Goal: Information Seeking & Learning: Learn about a topic

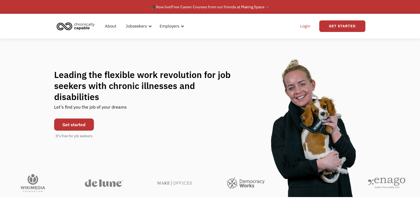
click at [298, 27] on link "Login" at bounding box center [305, 26] width 17 height 18
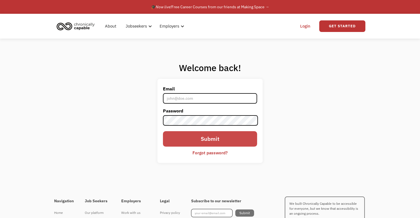
type input "[EMAIL_ADDRESS][DOMAIN_NAME]"
click at [181, 137] on input "Submit" at bounding box center [210, 138] width 94 height 15
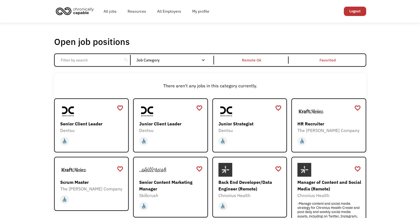
click at [75, 62] on input "Email Form" at bounding box center [88, 60] width 62 height 10
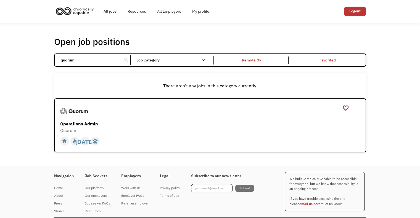
type input "quorum"
click input "Email Form" at bounding box center [0, 0] width 0 height 0
click at [95, 127] on div "Operations Admin" at bounding box center [210, 124] width 301 height 7
click at [19, 103] on div "Open job positions You have X liked items Search quorum search Filter by catego…" at bounding box center [210, 94] width 420 height 143
